Goal: Information Seeking & Learning: Compare options

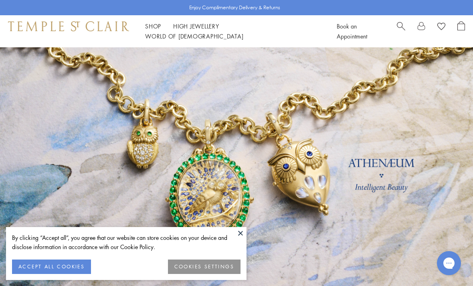
click at [243, 232] on button at bounding box center [240, 233] width 12 height 12
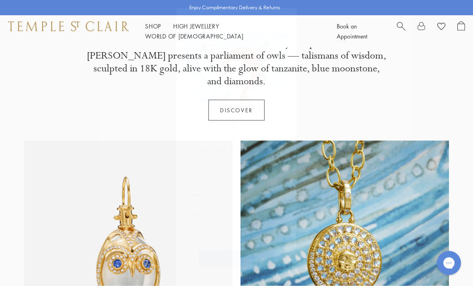
scroll to position [292, 0]
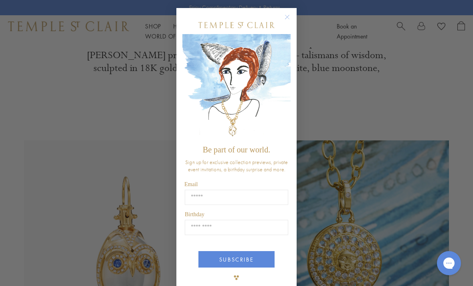
click at [285, 19] on circle "Close dialog" at bounding box center [287, 17] width 10 height 10
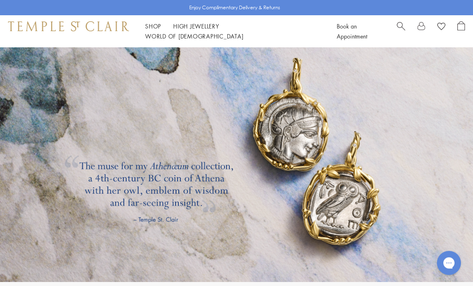
scroll to position [1144, 0]
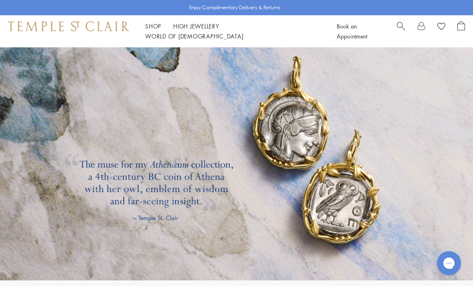
click at [351, 187] on link at bounding box center [236, 150] width 473 height 260
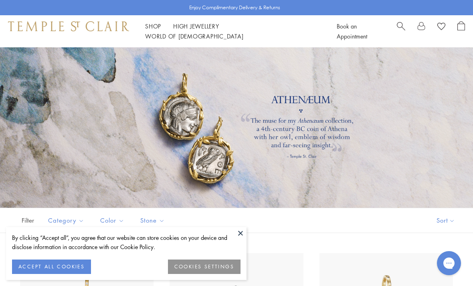
click at [240, 234] on button at bounding box center [240, 233] width 12 height 12
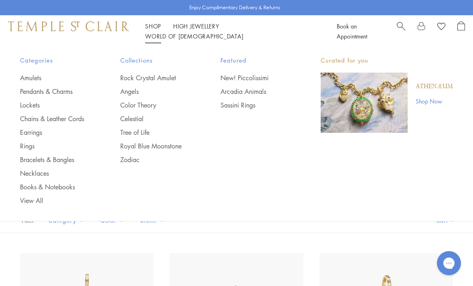
click at [156, 28] on link "Shop Shop" at bounding box center [153, 26] width 16 height 8
click at [66, 89] on link "Pendants & Charms" at bounding box center [54, 91] width 68 height 9
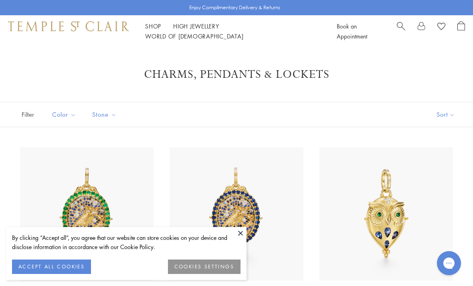
click at [75, 262] on button "ACCEPT ALL COOKIES" at bounding box center [51, 266] width 79 height 14
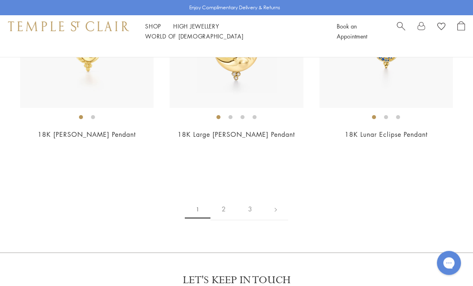
scroll to position [4402, 0]
click at [227, 199] on link "2" at bounding box center [223, 208] width 26 height 22
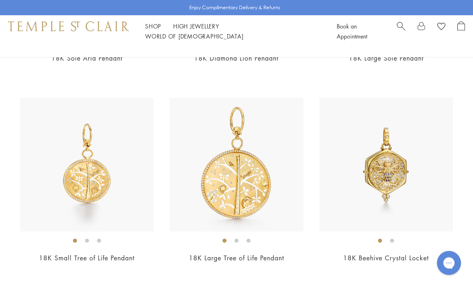
scroll to position [3043, 0]
click at [441, 201] on img at bounding box center [385, 164] width 133 height 133
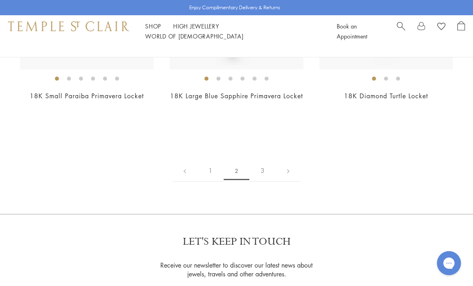
scroll to position [3811, 0]
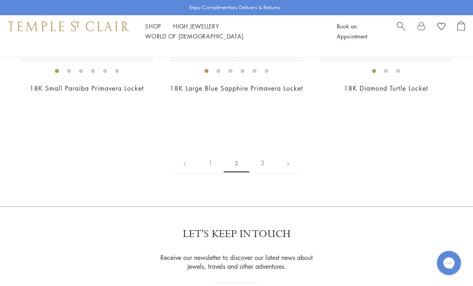
click at [264, 174] on link "3" at bounding box center [262, 163] width 26 height 22
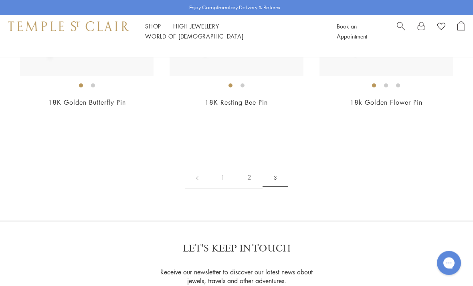
scroll to position [604, 0]
click at [223, 174] on link "1" at bounding box center [222, 177] width 26 height 22
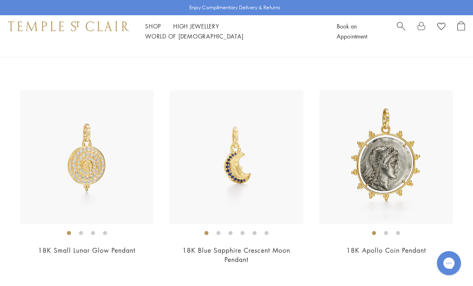
scroll to position [678, 0]
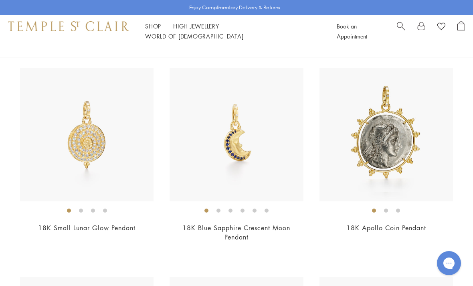
click at [402, 148] on img at bounding box center [385, 134] width 133 height 133
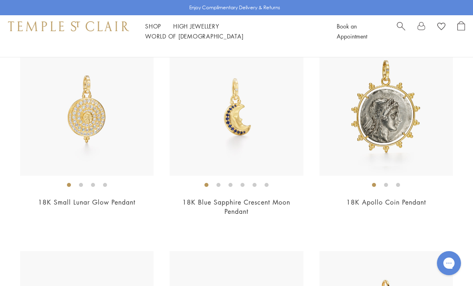
click at [241, 121] on img at bounding box center [235, 108] width 133 height 133
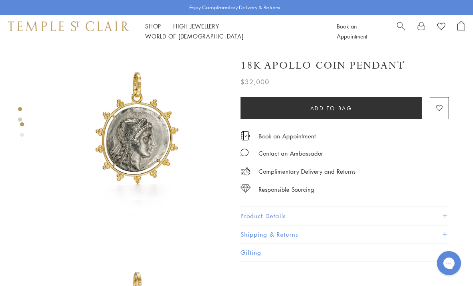
scroll to position [8, 0]
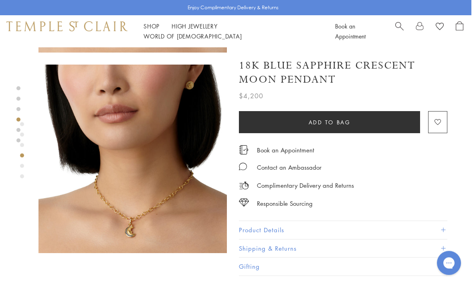
scroll to position [584, 2]
click at [446, 226] on button "Product Details" at bounding box center [343, 230] width 208 height 18
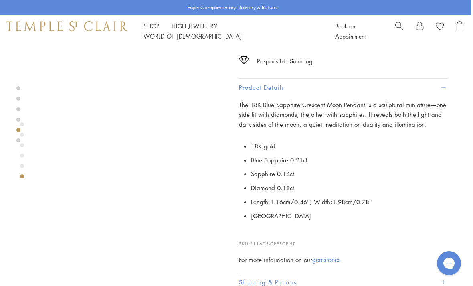
scroll to position [898, 0]
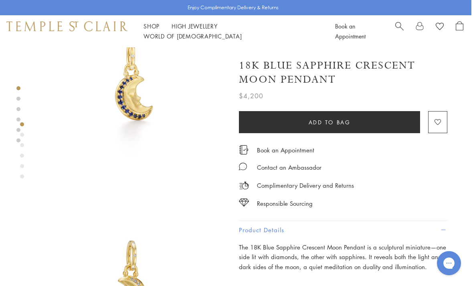
click at [153, 30] on link "Shop Shop" at bounding box center [151, 26] width 16 height 8
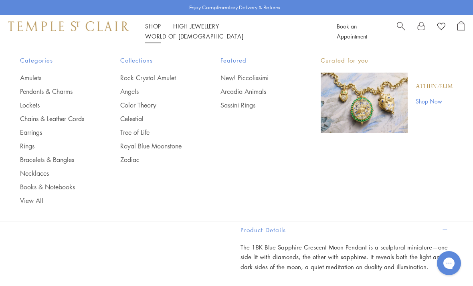
click at [28, 120] on link "Chains & Leather Cords" at bounding box center [54, 118] width 68 height 9
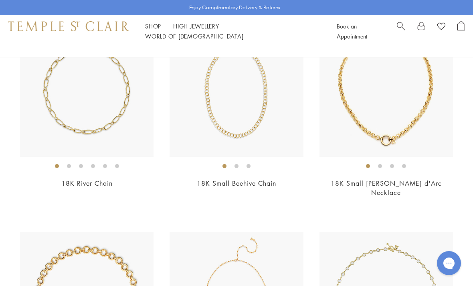
scroll to position [721, 0]
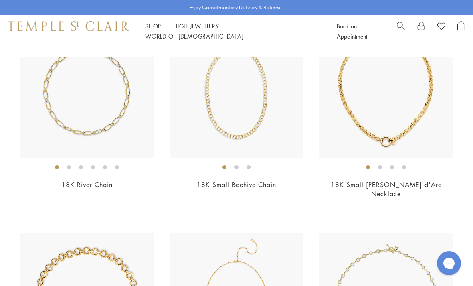
click at [442, 149] on img at bounding box center [385, 90] width 133 height 133
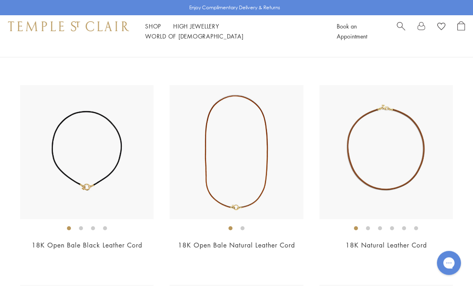
scroll to position [1069, 0]
click at [422, 169] on img at bounding box center [385, 151] width 133 height 133
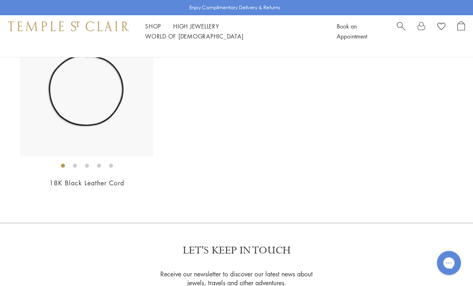
scroll to position [1531, 0]
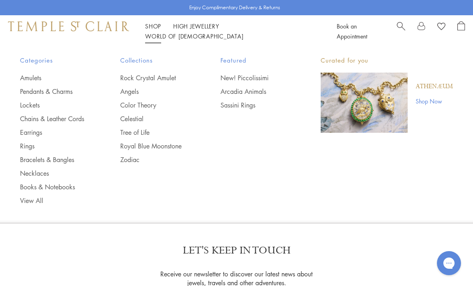
click at [252, 77] on link "New! Piccolissimi" at bounding box center [254, 77] width 68 height 9
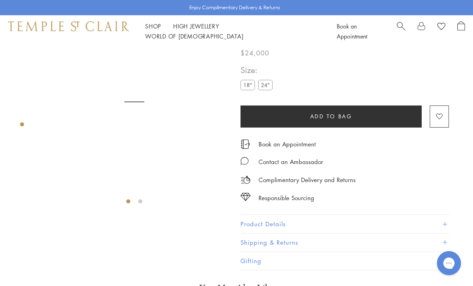
scroll to position [47, 0]
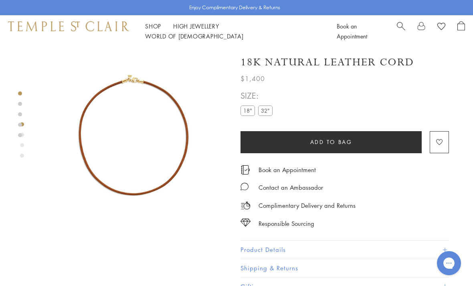
click at [267, 110] on label "32"" at bounding box center [265, 110] width 14 height 10
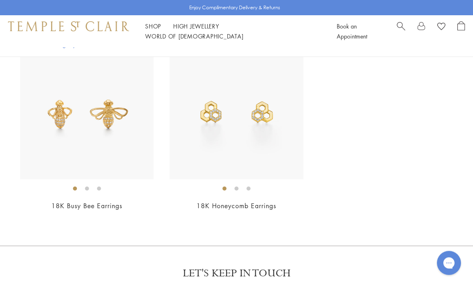
scroll to position [1738, 0]
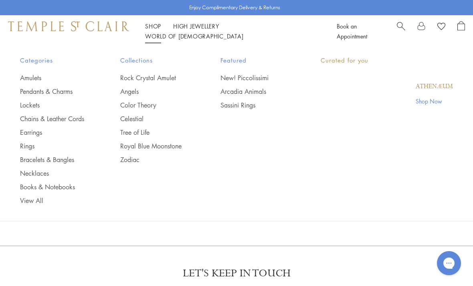
click at [154, 30] on link "Shop Shop" at bounding box center [153, 26] width 16 height 8
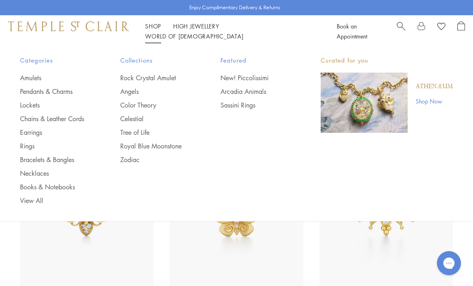
scroll to position [26, 0]
click at [129, 92] on link "Angels" at bounding box center [154, 91] width 68 height 9
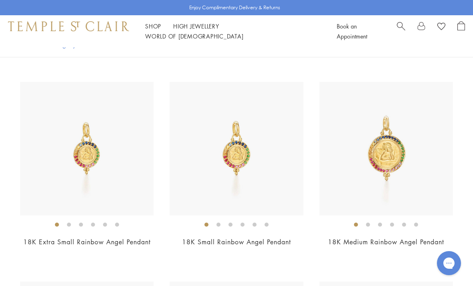
scroll to position [978, 0]
click at [282, 182] on img at bounding box center [235, 148] width 133 height 133
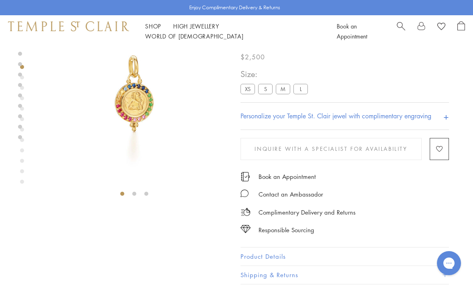
scroll to position [185, 0]
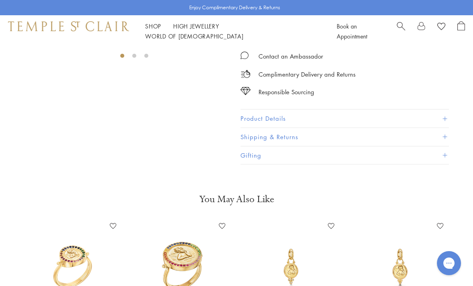
click at [445, 119] on span at bounding box center [444, 118] width 4 height 4
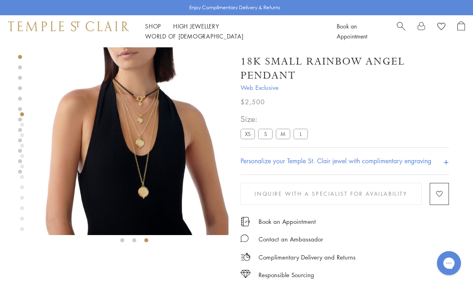
scroll to position [1, 0]
click at [157, 141] on img at bounding box center [134, 140] width 188 height 188
click at [157, 147] on img at bounding box center [134, 140] width 188 height 188
click at [165, 171] on img at bounding box center [134, 140] width 188 height 188
